Goal: Communication & Community: Ask a question

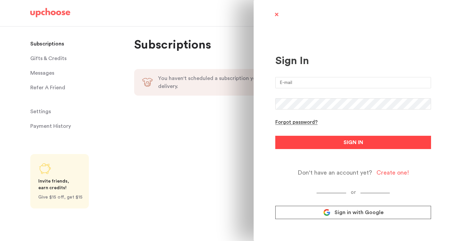
type input "matteoreneepellegrini@gmail.com"
click at [375, 145] on button "SIGN IN" at bounding box center [353, 142] width 156 height 13
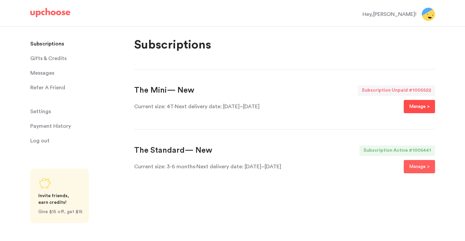
click at [412, 107] on p "Manage >" at bounding box center [419, 107] width 21 height 8
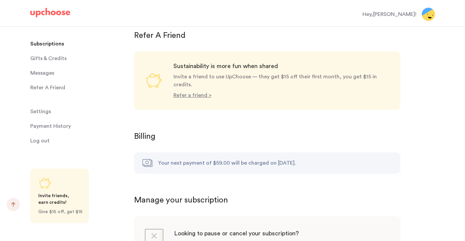
scroll to position [619, 0]
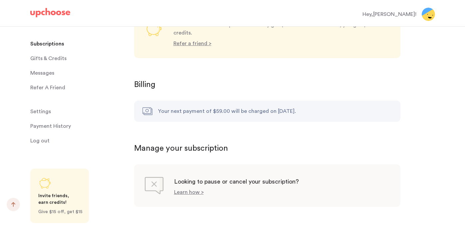
click at [44, 112] on span "Settings" at bounding box center [40, 111] width 21 height 13
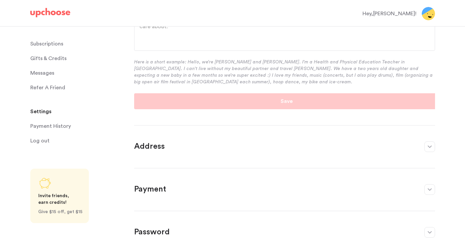
scroll to position [181, 0]
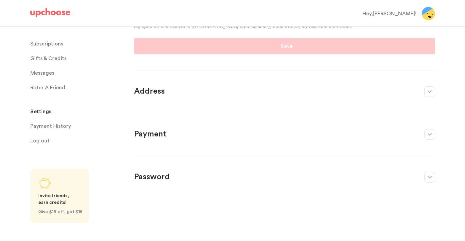
click at [430, 132] on button "button" at bounding box center [429, 134] width 11 height 11
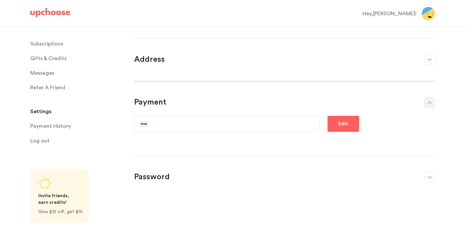
scroll to position [26, 0]
click at [346, 120] on p "Edit" at bounding box center [343, 124] width 10 height 8
click at [428, 102] on icon "button" at bounding box center [429, 102] width 4 height 3
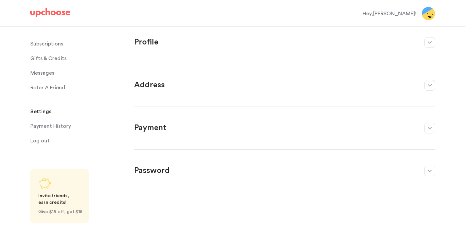
scroll to position [0, 0]
click at [429, 126] on button "button" at bounding box center [429, 128] width 11 height 11
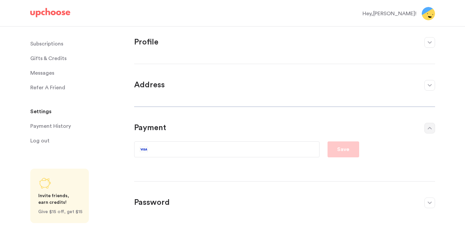
click at [58, 41] on p "Subscriptions" at bounding box center [46, 43] width 33 height 13
click at [49, 45] on p "Subscriptions" at bounding box center [46, 43] width 33 height 13
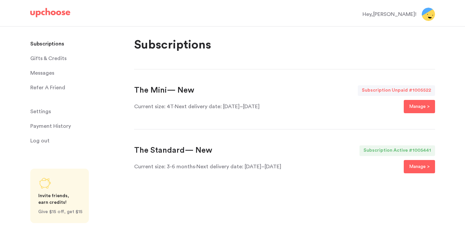
click at [369, 129] on section "The Mini — New Subscription Unpaid # 1005522 Current size: 4T · Next delivery d…" at bounding box center [284, 99] width 301 height 60
click at [417, 110] on p "Manage >" at bounding box center [419, 107] width 21 height 8
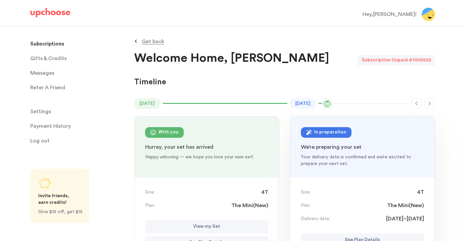
click at [44, 112] on span "Settings" at bounding box center [40, 111] width 21 height 13
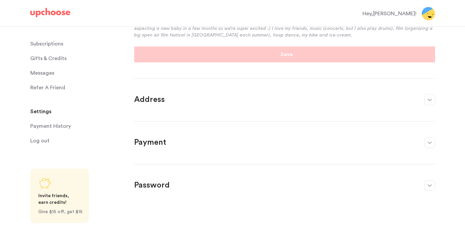
scroll to position [181, 0]
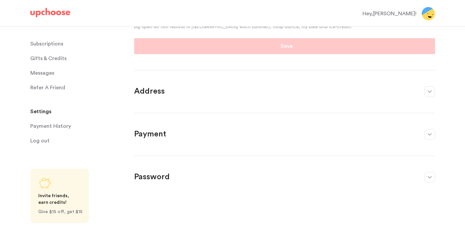
click at [431, 137] on button "button" at bounding box center [429, 134] width 11 height 11
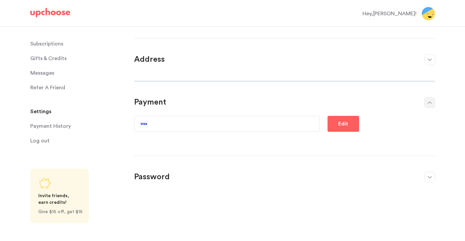
scroll to position [26, 0]
click at [342, 126] on p "Edit" at bounding box center [343, 124] width 10 height 8
click at [39, 70] on span "Messages" at bounding box center [42, 73] width 24 height 13
click at [41, 75] on span "Messages" at bounding box center [42, 73] width 24 height 13
click at [42, 73] on span "Messages" at bounding box center [42, 73] width 24 height 13
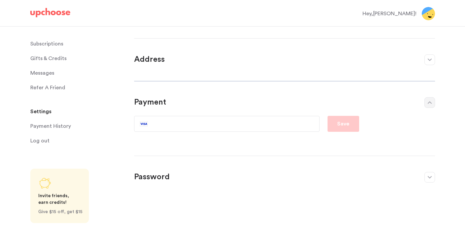
scroll to position [0, 0]
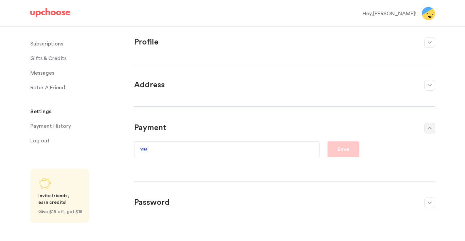
click at [45, 72] on span "Messages" at bounding box center [42, 73] width 24 height 13
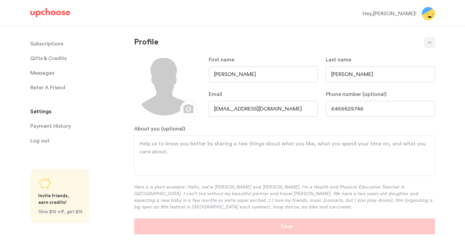
click at [45, 73] on span "Messages" at bounding box center [42, 73] width 24 height 13
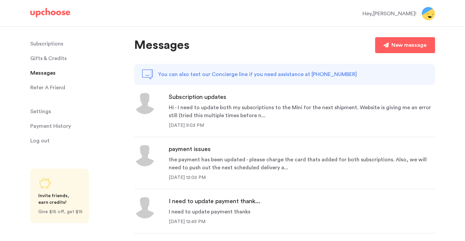
click at [269, 109] on div "Hi - I need to update both my subscriptions to the Mini for the next shipment. …" at bounding box center [302, 112] width 266 height 16
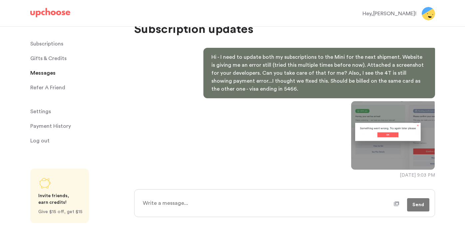
scroll to position [47, 0]
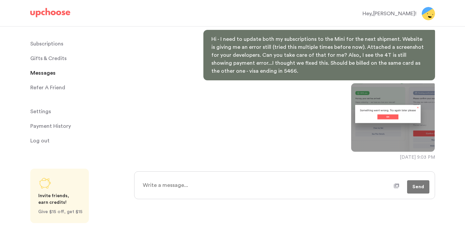
click at [271, 191] on textarea at bounding box center [265, 185] width 255 height 17
type textarea "x"
type textarea "F"
type textarea "x"
type textarea "Fo"
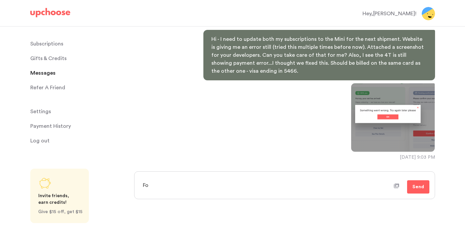
type textarea "x"
type textarea "Fol"
type textarea "x"
type textarea "Foll"
type textarea "x"
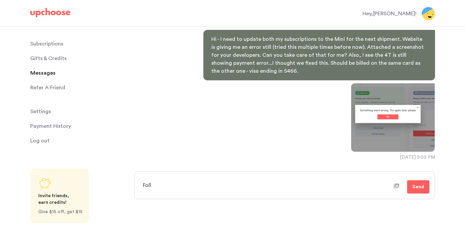
type textarea "Follo"
type textarea "x"
type textarea "Follow"
type textarea "x"
type textarea "Followi"
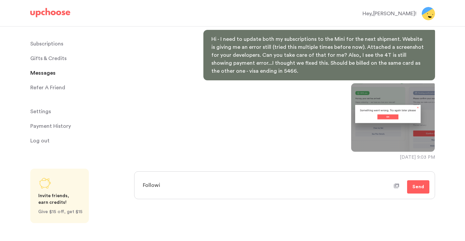
type textarea "x"
type textarea "Followin"
type textarea "x"
type textarea "Following"
type textarea "x"
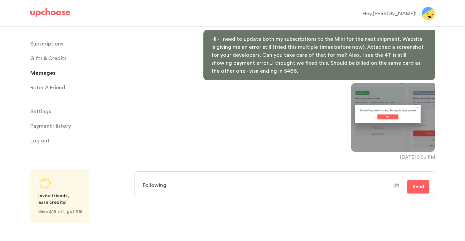
type textarea "Following"
type textarea "x"
type textarea "Following u"
type textarea "x"
type textarea "Following up"
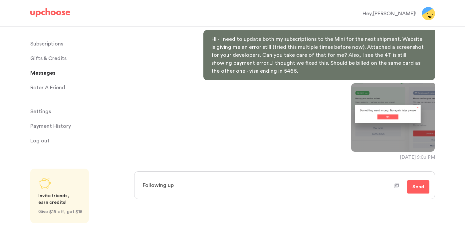
type textarea "x"
type textarea "Following up"
type textarea "x"
type textarea "Following up h"
type textarea "x"
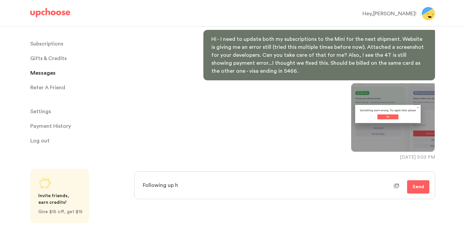
type textarea "Following up he"
type textarea "x"
type textarea "Following up her"
type textarea "x"
type textarea "Following up here"
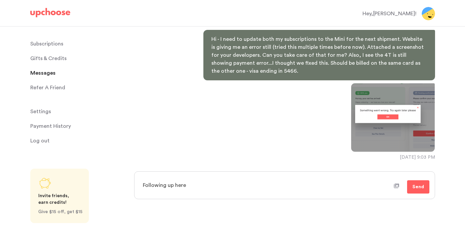
type textarea "x"
type textarea "Following up here"
type textarea "x"
type textarea "Following up here -"
type textarea "x"
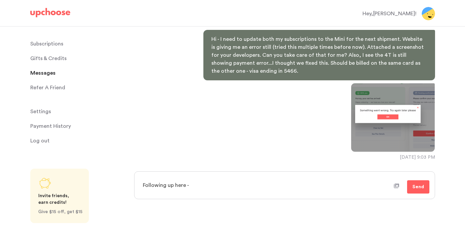
type textarea "Following up here -"
type textarea "x"
type textarea "Following up here - w"
type textarea "x"
type textarea "Following up here - we"
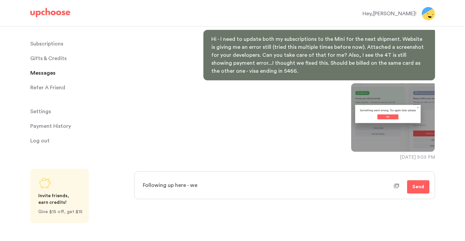
type textarea "x"
type textarea "Following up here - we"
type textarea "x"
type textarea "Following up here - we w"
type textarea "x"
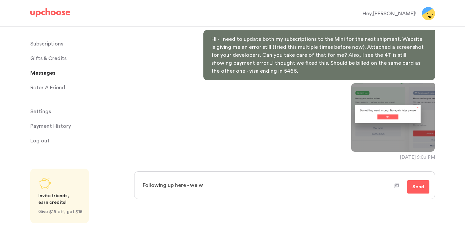
type textarea "Following up here - we we"
type textarea "x"
type textarea "Following up here - we wer"
type textarea "x"
type textarea "Following up here - we were"
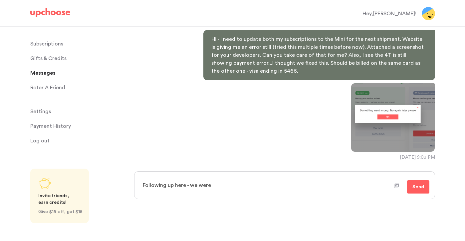
type textarea "x"
type textarea "Following up here - we were"
type textarea "x"
type textarea "Following up here - we were e"
type textarea "x"
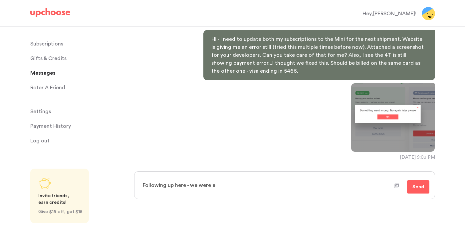
type textarea "Following up here - we were ex"
type textarea "x"
type textarea "Following up here - we were expe"
type textarea "x"
type textarea "Following up here - we were expec"
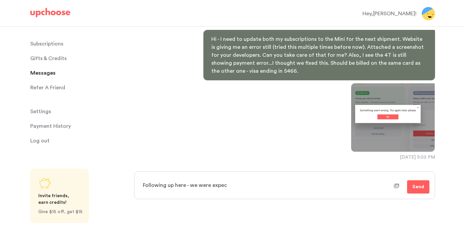
type textarea "x"
type textarea "Following up here - we were expect"
type textarea "x"
type textarea "Following up here - we were expecti"
type textarea "x"
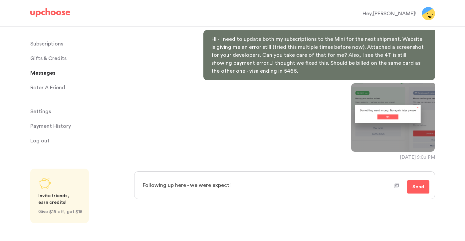
type textarea "Following up here - we were expectin"
type textarea "x"
type textarea "Following up here - we were expecting"
type textarea "x"
type textarea "Following up here - we were expecting"
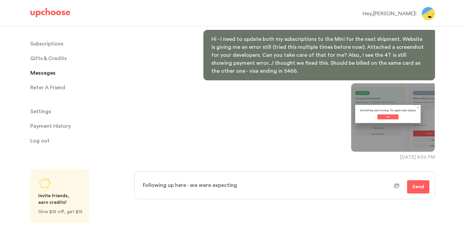
type textarea "x"
type textarea "Following up here - we were expecting sh"
type textarea "x"
type textarea "Following up here - we were expecting shi"
type textarea "x"
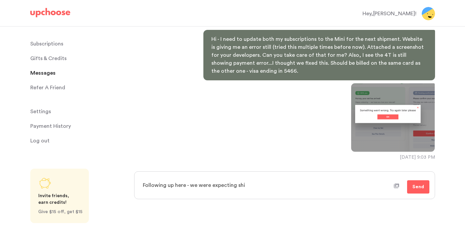
type textarea "Following up here - we were expecting ship"
type textarea "x"
type textarea "Following up here - we were expecting shipm"
type textarea "x"
type textarea "Following up here - we were expecting shipme"
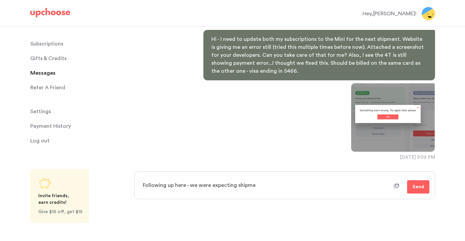
type textarea "x"
type textarea "Following up here - we were expecting shipmen"
type textarea "x"
type textarea "Following up here - we were expecting shipment"
type textarea "x"
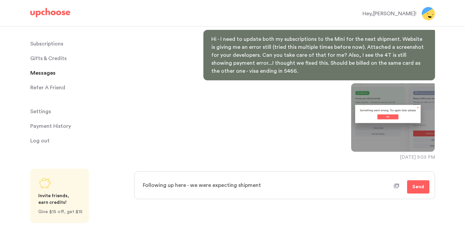
type textarea "Following up here - we were expecting shipment"
type textarea "x"
type textarea "Following up here - we were expecting shipment o"
type textarea "x"
type textarea "Following up here - we were expecting shipment of"
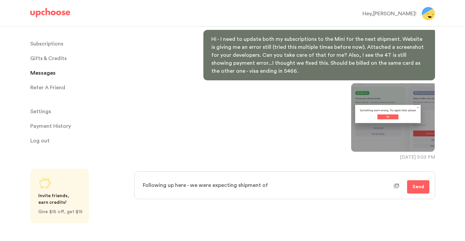
type textarea "x"
type textarea "Following up here - we were expecting shipment of"
type textarea "x"
type textarea "Following up here - we were expecting shipment of th"
type textarea "x"
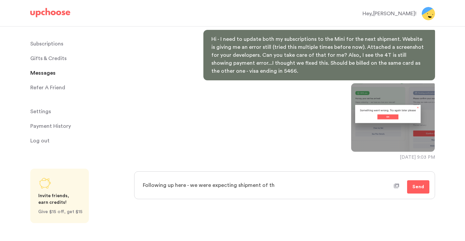
type textarea "Following up here - we were expecting shipment of the"
type textarea "x"
type textarea "Following up here - we were expecting shipment of the"
type textarea "x"
type textarea "Following up here - we were expecting shipment of the 4"
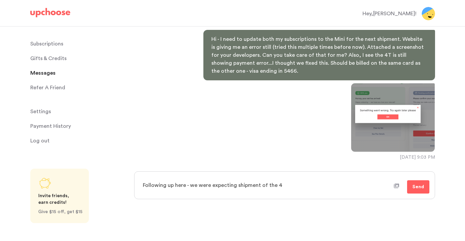
type textarea "x"
type textarea "Following up here - we were expecting shipment of the 4T"
type textarea "x"
type textarea "Following up here - we were expecting shipment of the 4T"
type textarea "x"
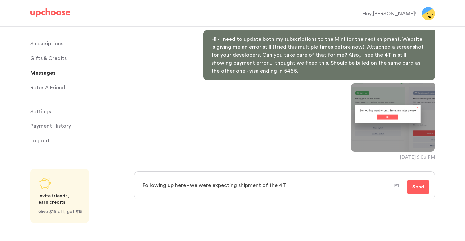
type textarea "Following up here - we were expecting shipment of the 4T s"
type textarea "x"
type textarea "Following up here - we were expecting shipment of the 4T se"
type textarea "x"
type textarea "Following up here - we were expecting shipment of the 4T set"
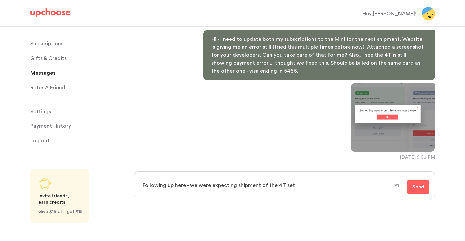
type textarea "x"
type textarea "Following up here - we were expecting shipment of the 4T set"
type textarea "x"
type textarea "Following up here - we were expecting shipment of the 4T set"
type textarea "x"
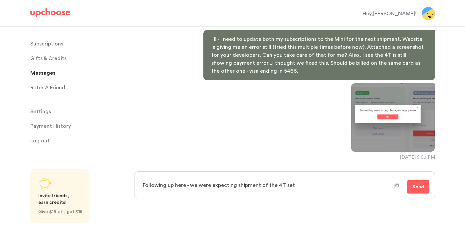
type textarea "Following up here - we were expecting shipment of the 4T set,"
type textarea "x"
type textarea "Following up here - we were expecting shipment of the 4T set,"
type textarea "x"
type textarea "Following up here - we were expecting shipment of the 4T set, b"
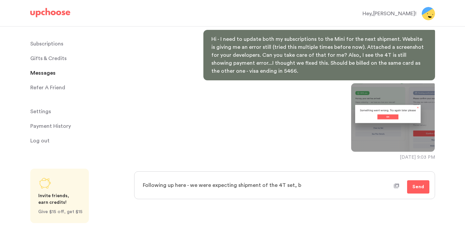
type textarea "x"
type textarea "Following up here - we were expecting shipment of the 4T set, bu"
type textarea "x"
type textarea "Following up here - we were expecting shipment of the 4T set, but"
type textarea "x"
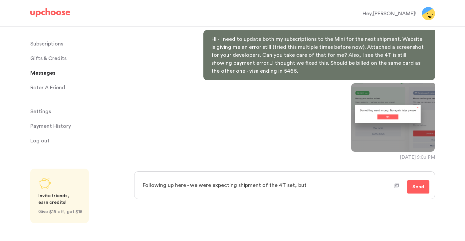
type textarea "Following up here - we were expecting shipment of the 4T set, but"
type textarea "x"
type textarea "Following up here - we were expecting shipment of the 4T set, but a"
type textarea "x"
type textarea "Following up here - we were expecting shipment of the 4T set, but"
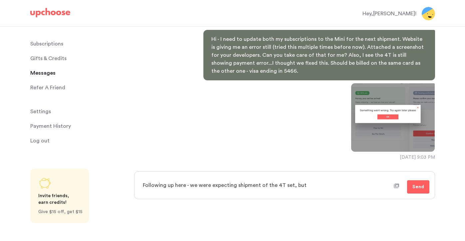
type textarea "x"
type textarea "Following up here - we were expecting shipment of the 4T set, but s"
type textarea "x"
type textarea "Following up here - we were expecting shipment of the 4T set, but se"
type textarea "x"
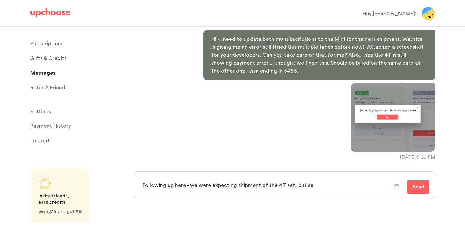
type textarea "Following up here - we were expecting shipment of the 4T set, but see"
type textarea "x"
type textarea "Following up here - we were expecting shipment of the 4T set, but see"
type textarea "x"
type textarea "Following up here - we were expecting shipment of the 4T set, but see t"
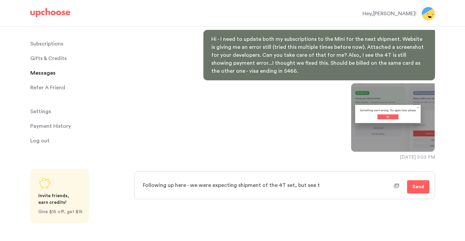
type textarea "x"
type textarea "Following up here - we were expecting shipment of the 4T set, but see th"
type textarea "x"
type textarea "Following up here - we were expecting shipment of the 4T set, but see tha"
type textarea "x"
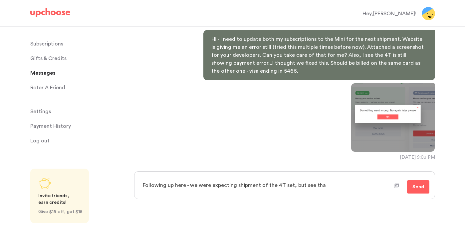
type textarea "Following up here - we were expecting shipment of the 4T set, but see that"
type textarea "x"
type textarea "Following up here - we were expecting shipment of the 4T set, but see that t"
type textarea "x"
type textarea "Following up here - we were expecting shipment of the 4T set, but see that the"
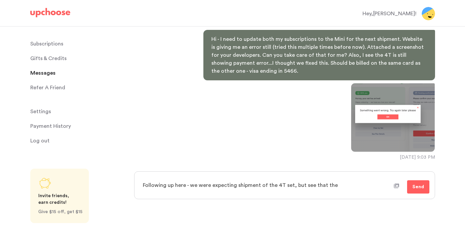
type textarea "x"
type textarea "Following up here - we were expecting shipment of the 4T set, but see that the"
type textarea "x"
type textarea "Following up here - we were expecting shipment of the 4T set, but see that the i"
type textarea "x"
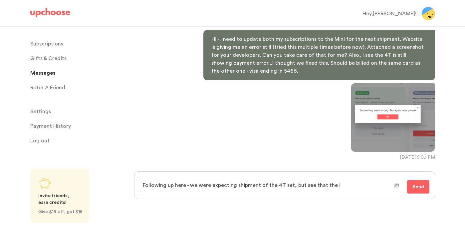
type textarea "Following up here - we were expecting shipment of the 4T set, but see that the …"
type textarea "x"
type textarea "Following up here - we were expecting shipment of the 4T set, but see that the …"
type textarea "x"
type textarea "Following up here - we were expecting shipment of the 4T set, but see that the …"
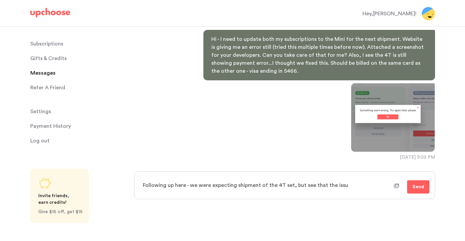
type textarea "x"
type textarea "Following up here - we were expecting shipment of the 4T set, but see that the …"
type textarea "x"
type textarea "Following up here - we were expecting shipment of the 4T set, but see that the …"
type textarea "x"
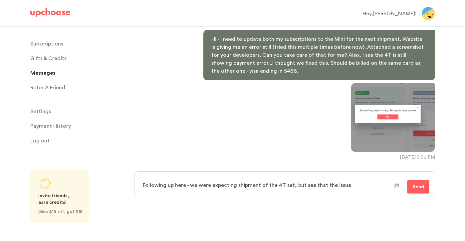
type textarea "Following up here - we were expecting shipment of the 4T set, but see that the …"
type textarea "x"
type textarea "Following up here - we were expecting shipment of the 4T set, but see that the …"
type textarea "x"
type textarea "Following up here - we were expecting shipment of the 4T set, but see that the …"
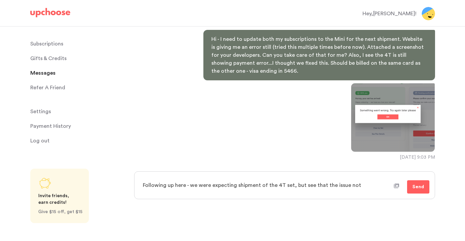
type textarea "x"
type textarea "Following up here - we were expecting shipment of the 4T set, but see that the …"
type textarea "x"
type textarea "Following up here - we were expecting shipment of the 4T set, but see that the …"
type textarea "x"
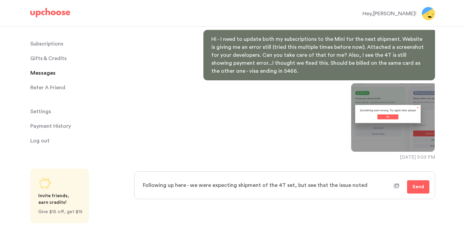
type textarea "Following up here - we were expecting shipment of the 4T set, but see that the …"
type textarea "x"
type textarea "Following up here - we were expecting shipment of the 4T set, but see that the …"
type textarea "x"
type textarea "Following up here - we were expecting shipment of the 4T set, but see that the …"
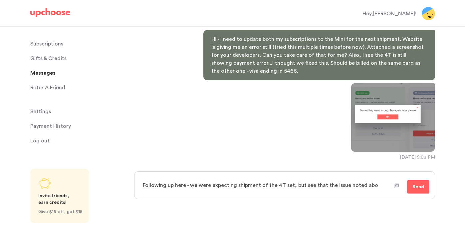
type textarea "x"
type textarea "Following up here - we were expecting shipment of the 4T set, but see that the …"
type textarea "x"
type textarea "Following up here - we were expecting shipment of the 4T set, but see that the …"
type textarea "x"
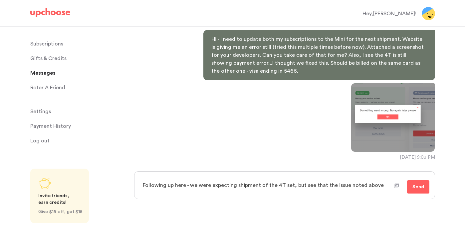
type textarea "Following up here - we were expecting shipment of the 4T set, but see that the …"
type textarea "x"
type textarea "Following up here - we were expecting shipment of the 4T set, but see that the …"
type textarea "x"
type textarea "Following up here - we were expecting shipment of the 4T set, but see that the …"
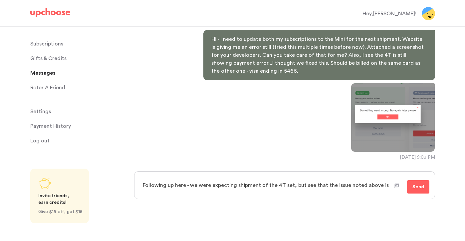
type textarea "x"
type textarea "Following up here - we were expecting shipment of the 4T set, but see that the …"
type textarea "x"
type textarea "Following up here - we were expecting shipment of the 4T set, but see that the …"
type textarea "x"
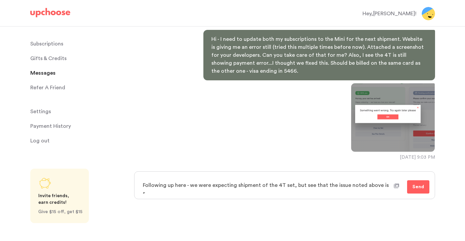
type textarea "Following up here - we were expecting shipment of the 4T set, but see that the …"
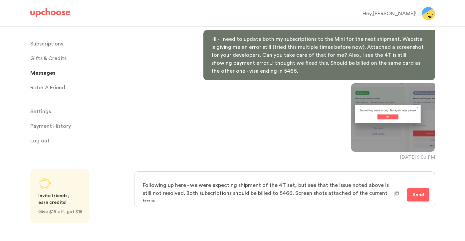
click at [397, 193] on icon at bounding box center [395, 194] width 5 height 5
click at [0, 0] on input "file" at bounding box center [0, 0] width 0 height 0
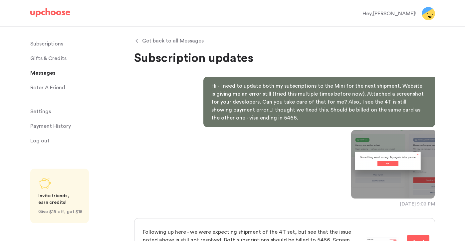
scroll to position [55, 0]
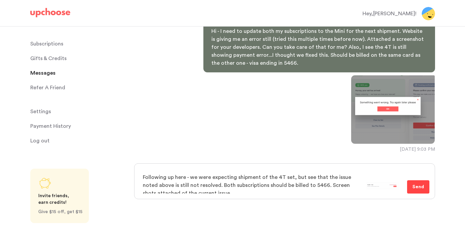
click at [416, 186] on span "Send" at bounding box center [418, 187] width 12 height 8
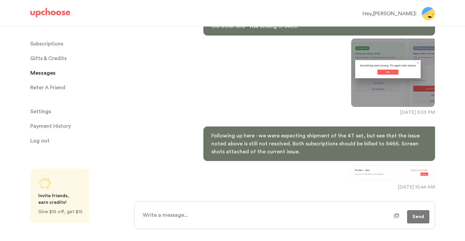
scroll to position [122, 0]
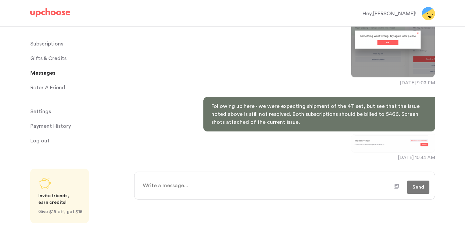
click at [398, 188] on icon at bounding box center [395, 186] width 5 height 5
click at [0, 0] on input "file" at bounding box center [0, 0] width 0 height 0
click at [417, 186] on span "Send" at bounding box center [418, 187] width 12 height 8
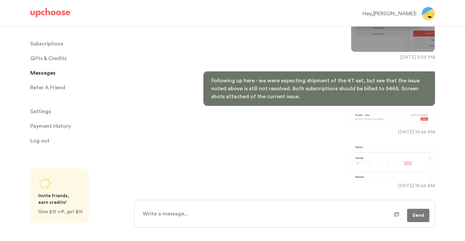
scroll to position [147, 0]
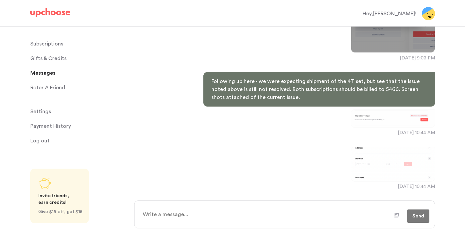
click at [404, 114] on img at bounding box center [393, 118] width 84 height 19
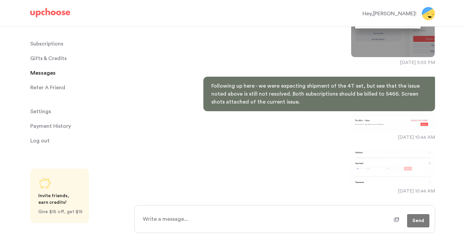
scroll to position [175, 0]
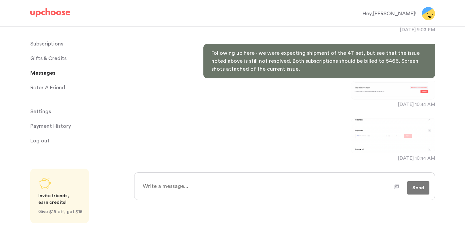
click at [391, 145] on img at bounding box center [393, 136] width 84 height 35
